Goal: Information Seeking & Learning: Find specific fact

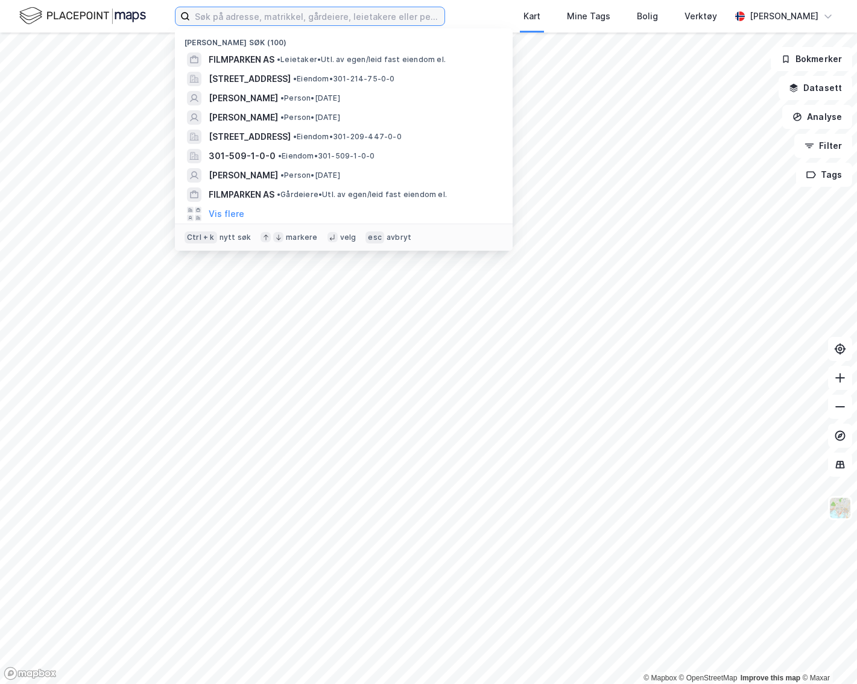
click at [257, 18] on input at bounding box center [317, 16] width 254 height 18
paste input "[PERSON_NAME] ("
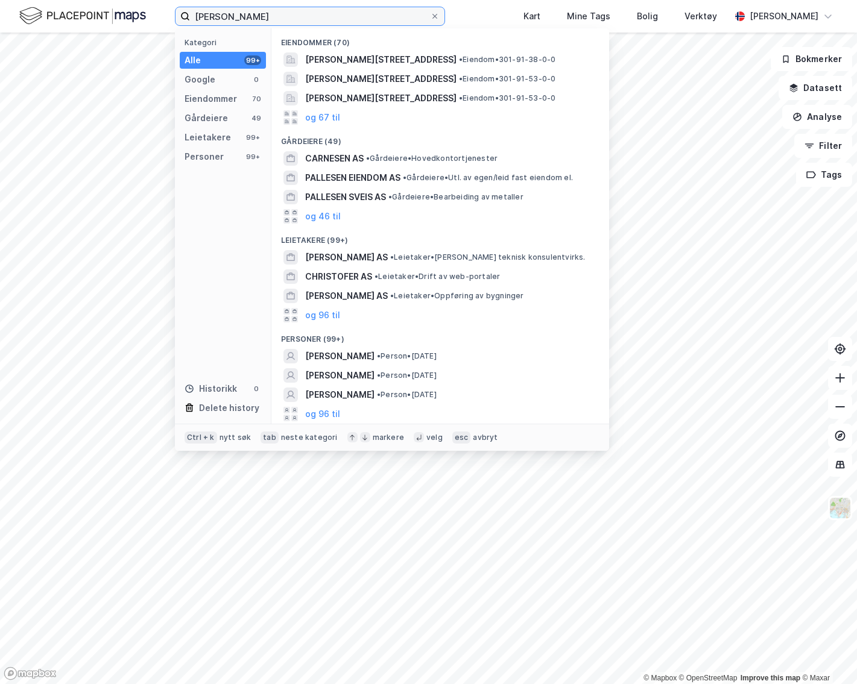
type input "[PERSON_NAME]"
click at [374, 358] on span "[PERSON_NAME]" at bounding box center [339, 356] width 69 height 14
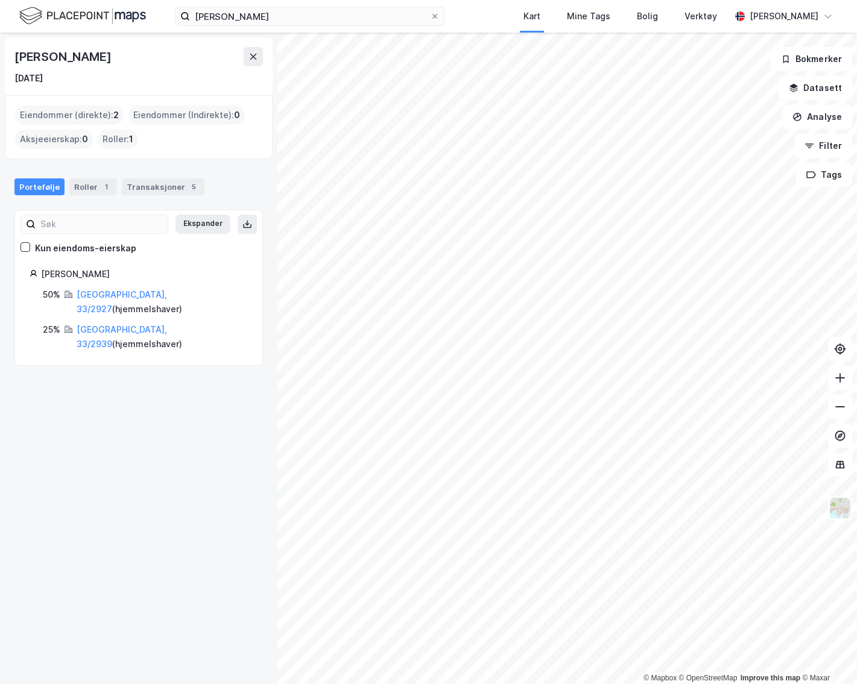
click at [153, 194] on div "Transaksjoner 5" at bounding box center [163, 187] width 83 height 17
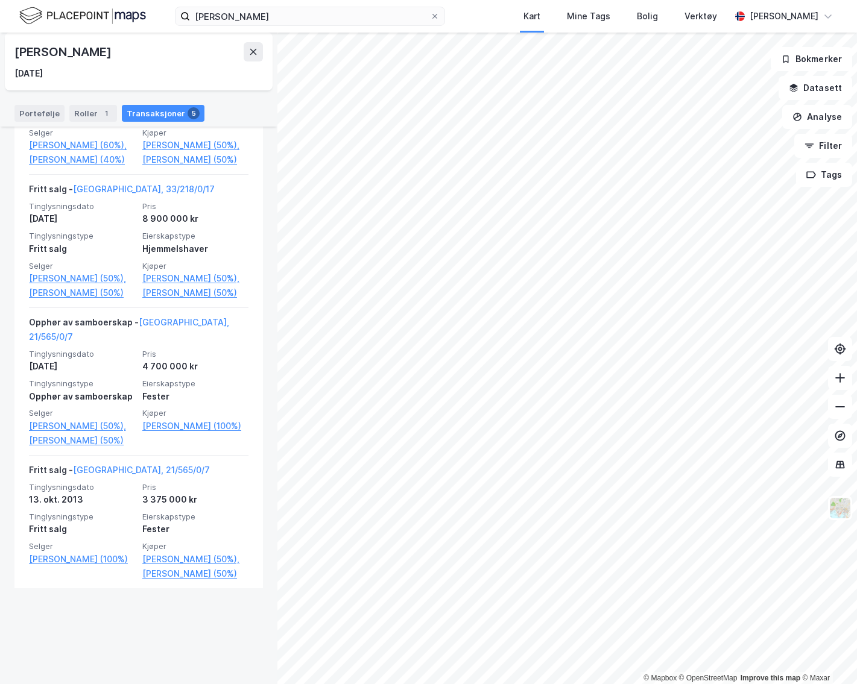
scroll to position [542, 0]
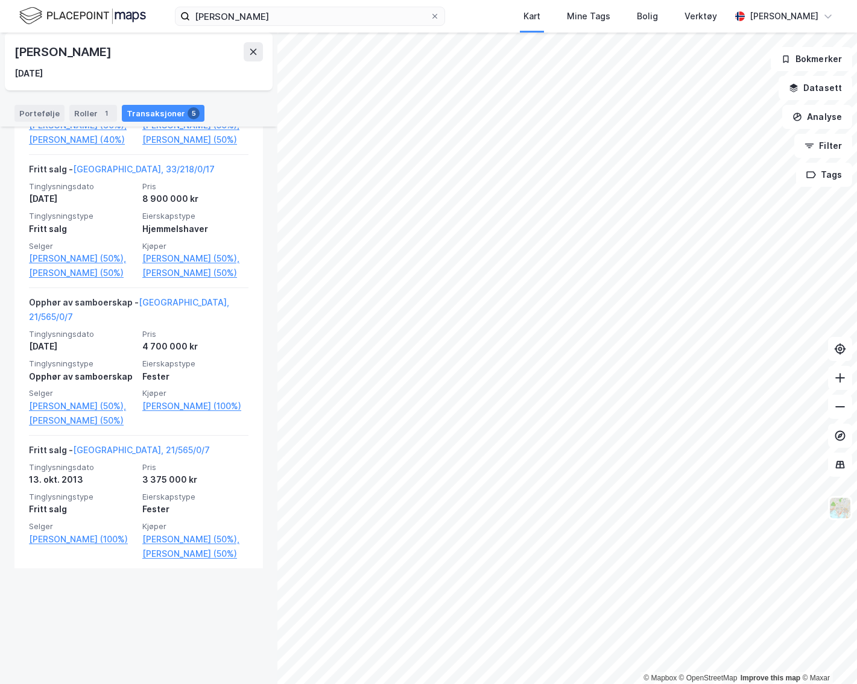
click at [191, 266] on link "[PERSON_NAME] (50%)," at bounding box center [195, 258] width 106 height 14
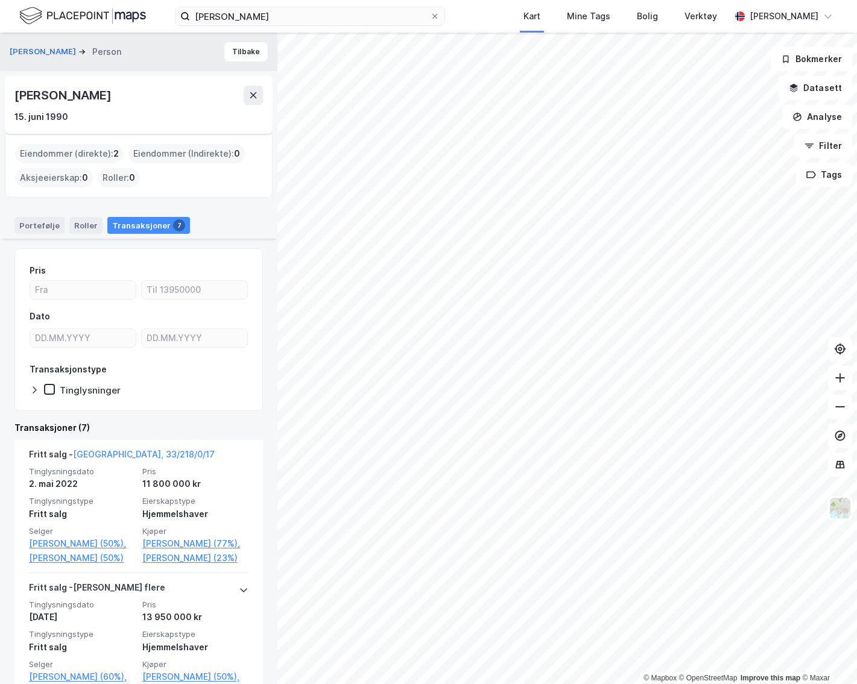
click at [113, 89] on div "[PERSON_NAME]" at bounding box center [63, 95] width 99 height 19
click at [145, 113] on div "15. juni 1990" at bounding box center [138, 117] width 248 height 14
click at [113, 104] on div "[PERSON_NAME]" at bounding box center [63, 95] width 99 height 19
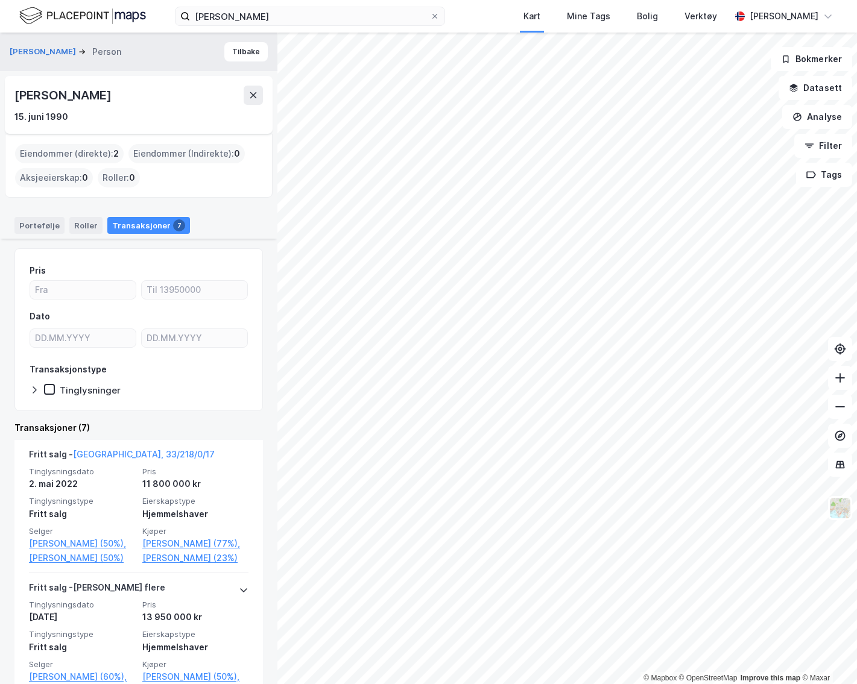
click at [113, 104] on div "[PERSON_NAME]" at bounding box center [63, 95] width 99 height 19
copy div "[PERSON_NAME]"
